Goal: Task Accomplishment & Management: Manage account settings

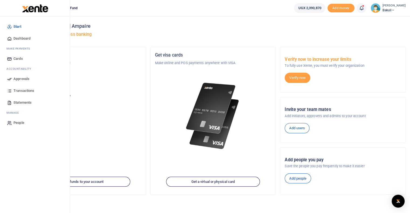
click at [9, 80] on icon at bounding box center [9, 79] width 5 height 5
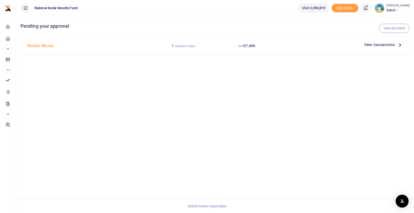
click at [394, 45] on span "View transactions" at bounding box center [379, 45] width 31 height 6
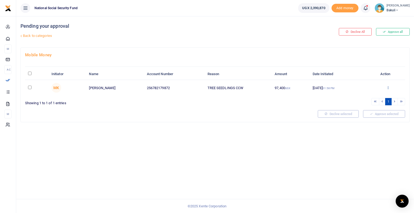
click at [387, 87] on icon at bounding box center [388, 88] width 4 height 4
click at [365, 96] on link "Approve" at bounding box center [368, 97] width 43 height 8
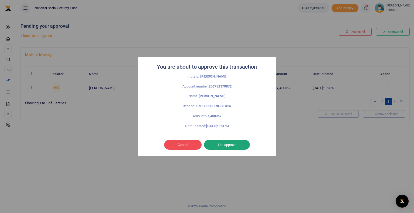
click at [223, 145] on button "Yes approve" at bounding box center [227, 145] width 46 height 10
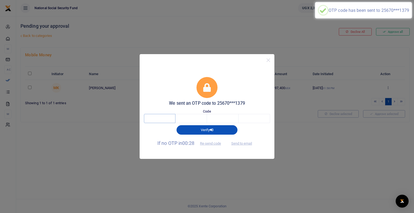
click at [166, 119] on input "text" at bounding box center [160, 118] width 32 height 9
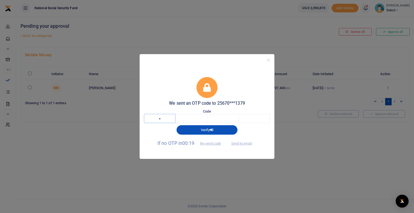
type input "6"
type input "5"
type input "4"
type input "9"
